Goal: Information Seeking & Learning: Learn about a topic

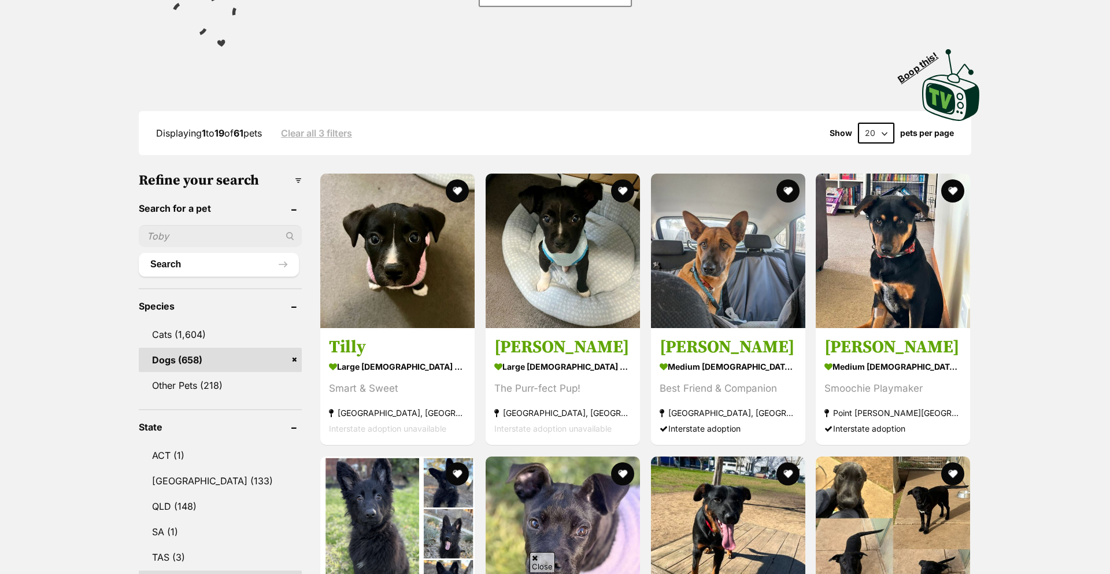
scroll to position [226, 0]
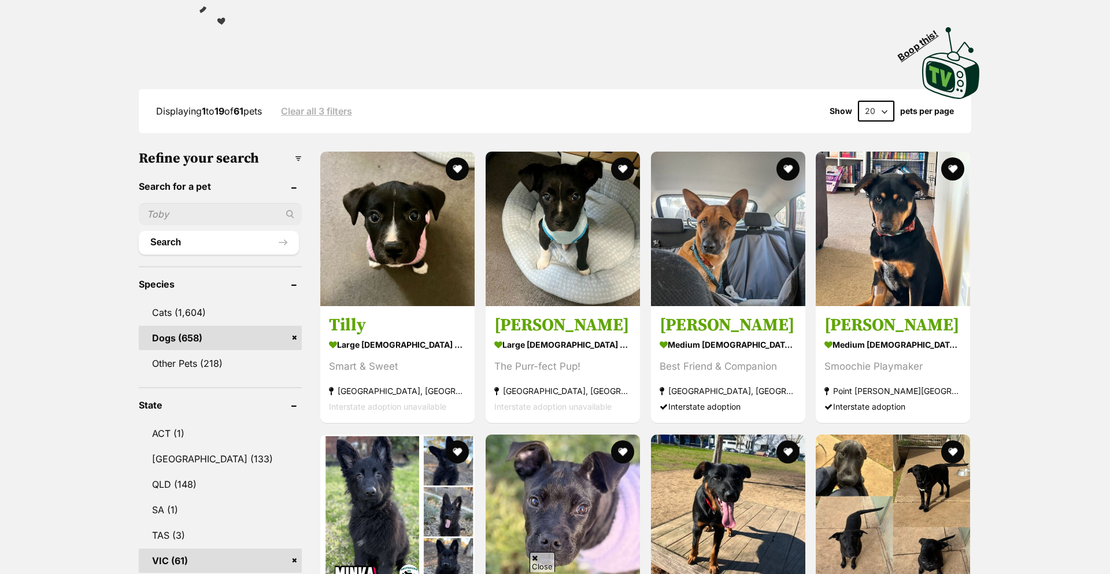
click at [883, 101] on select "20 40 60" at bounding box center [876, 111] width 36 height 21
select select "60"
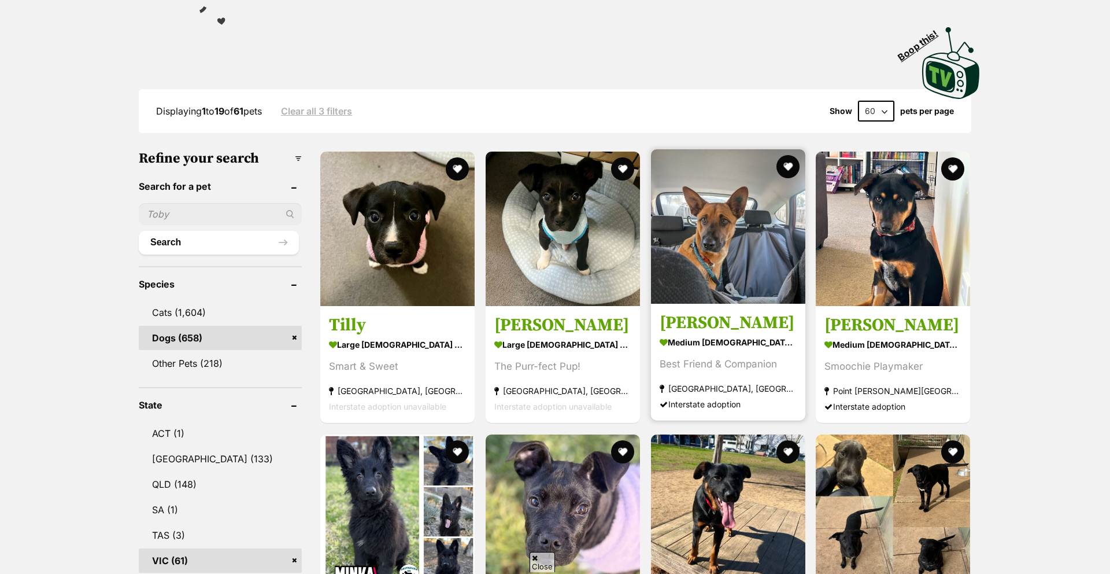
scroll to position [0, 0]
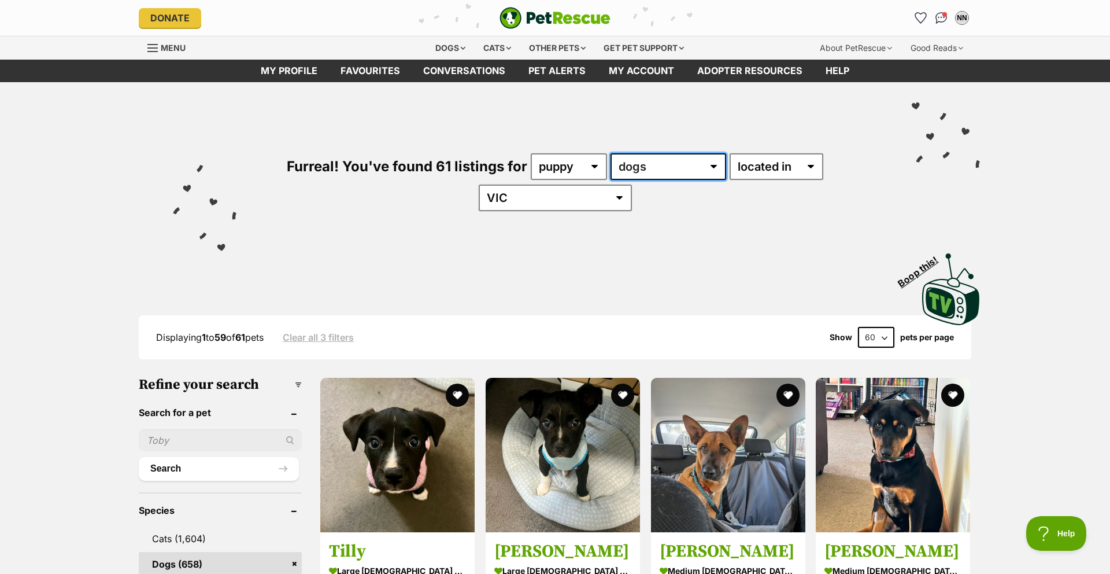
click at [615, 165] on select "any type of pet cats dogs other pets" at bounding box center [669, 166] width 116 height 27
select select "Other Pets"
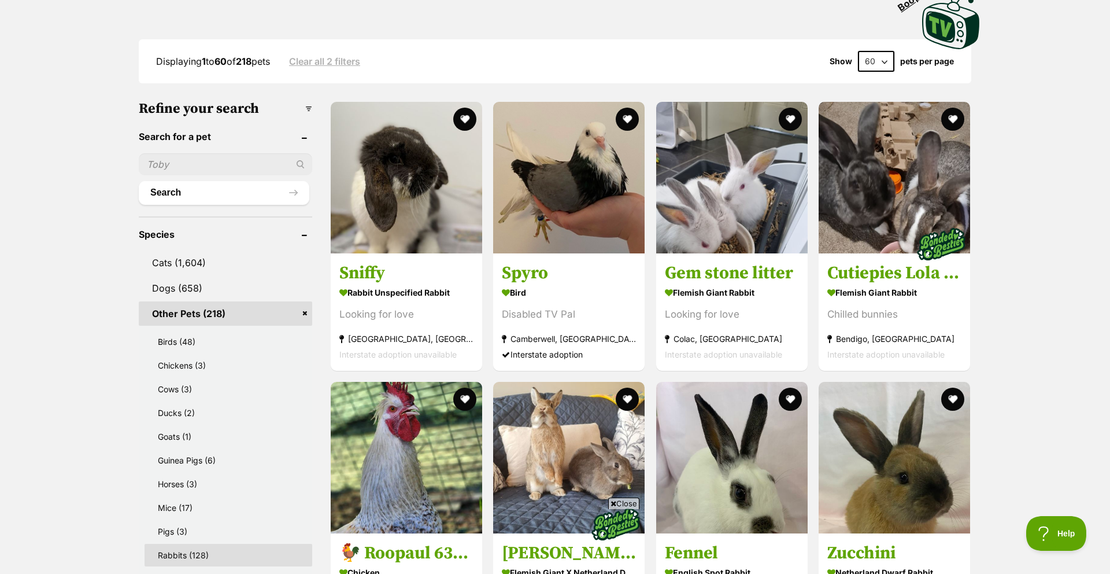
scroll to position [366, 0]
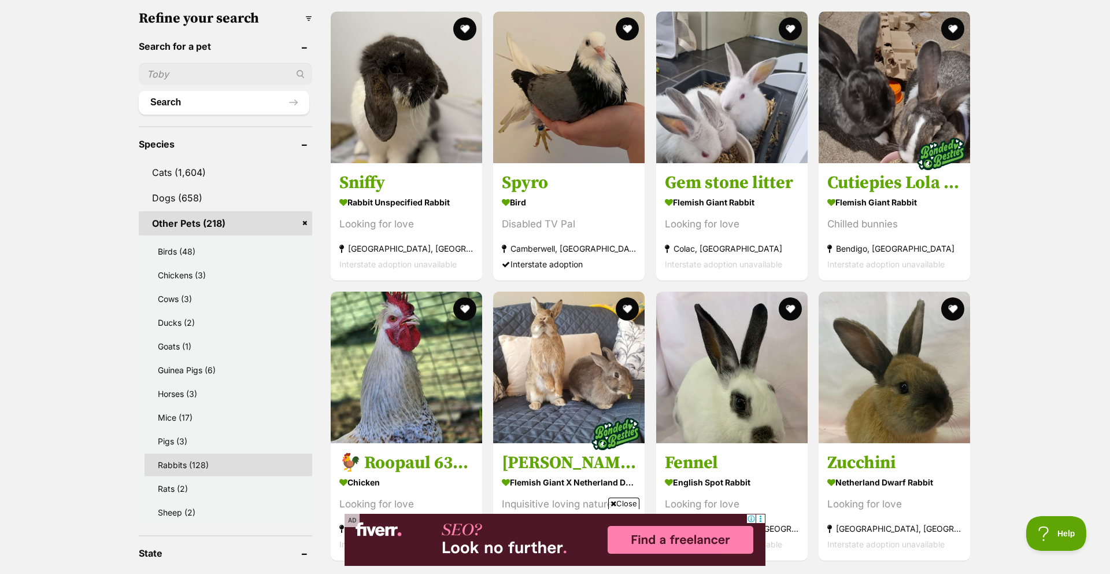
click at [193, 464] on link "Rabbits (128)" at bounding box center [229, 464] width 168 height 23
